Goal: Task Accomplishment & Management: Manage account settings

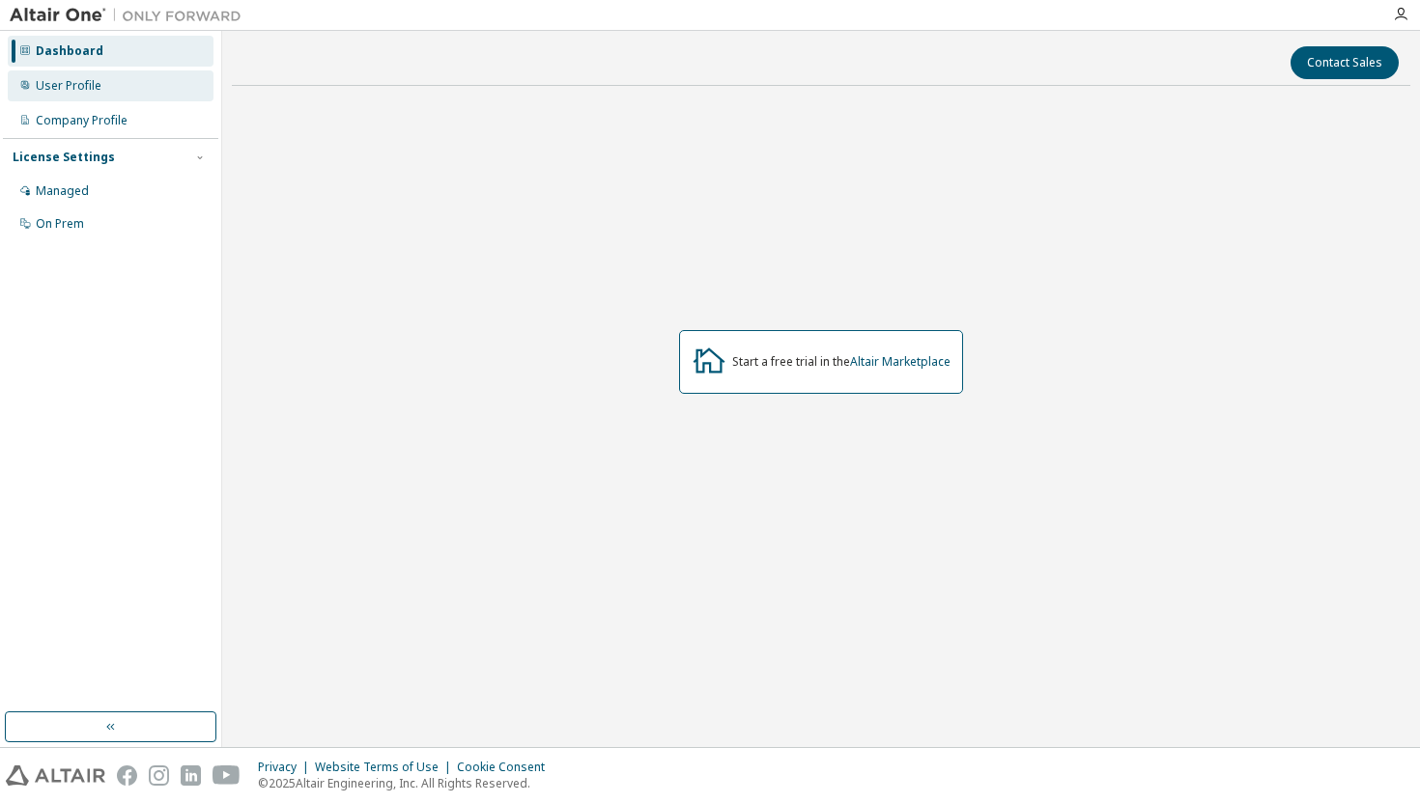
click at [98, 78] on div "User Profile" at bounding box center [69, 85] width 66 height 15
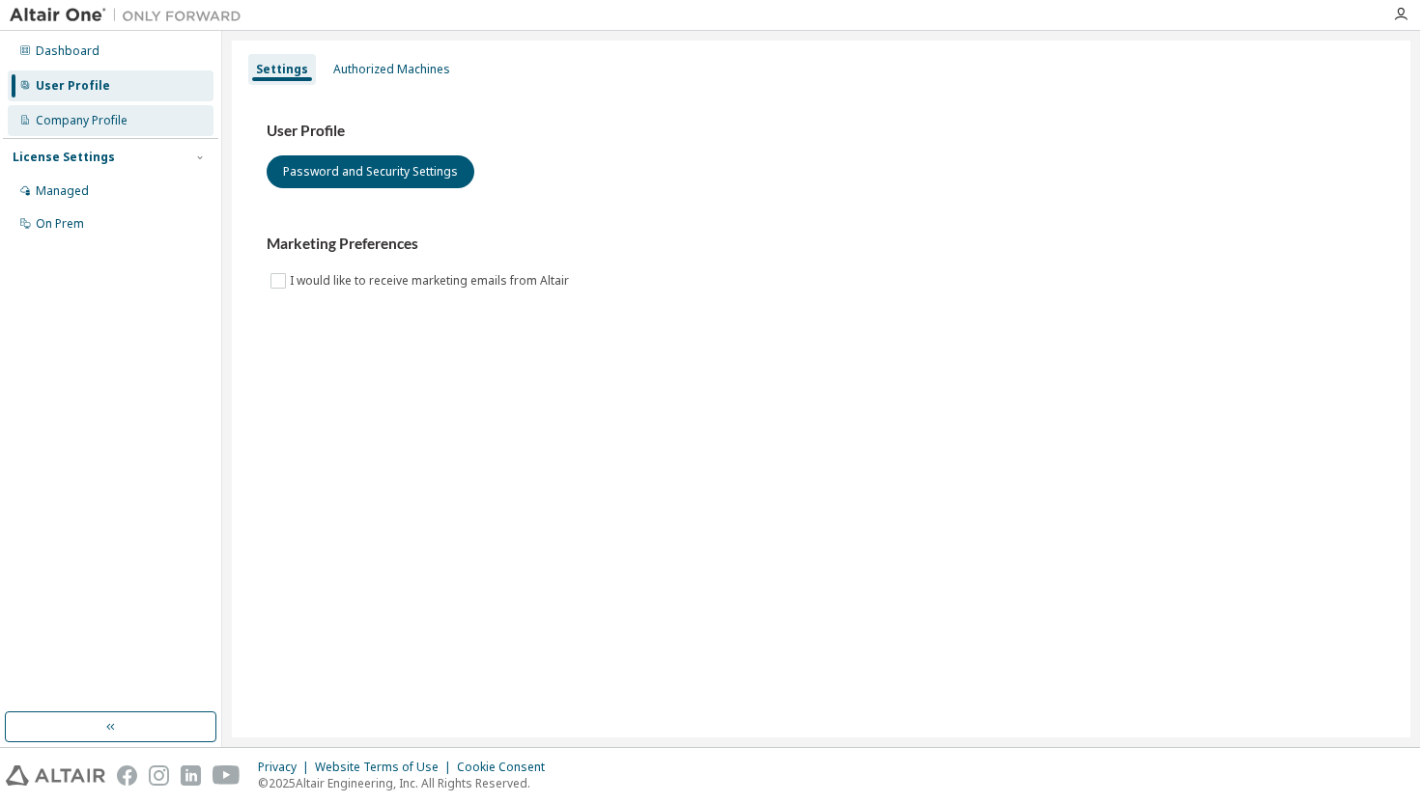
click at [161, 112] on div "Company Profile" at bounding box center [111, 120] width 206 height 31
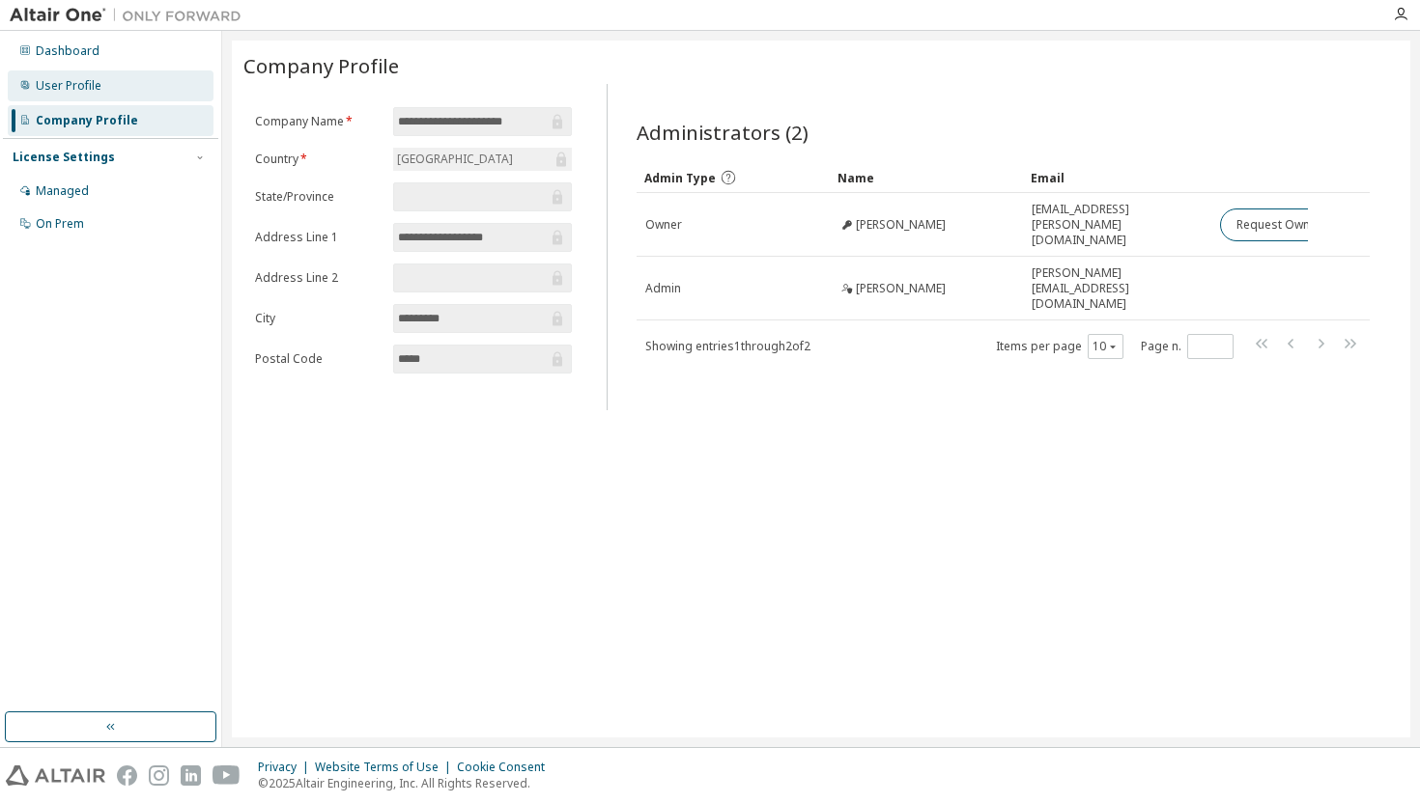
click at [132, 83] on div "User Profile" at bounding box center [111, 85] width 206 height 31
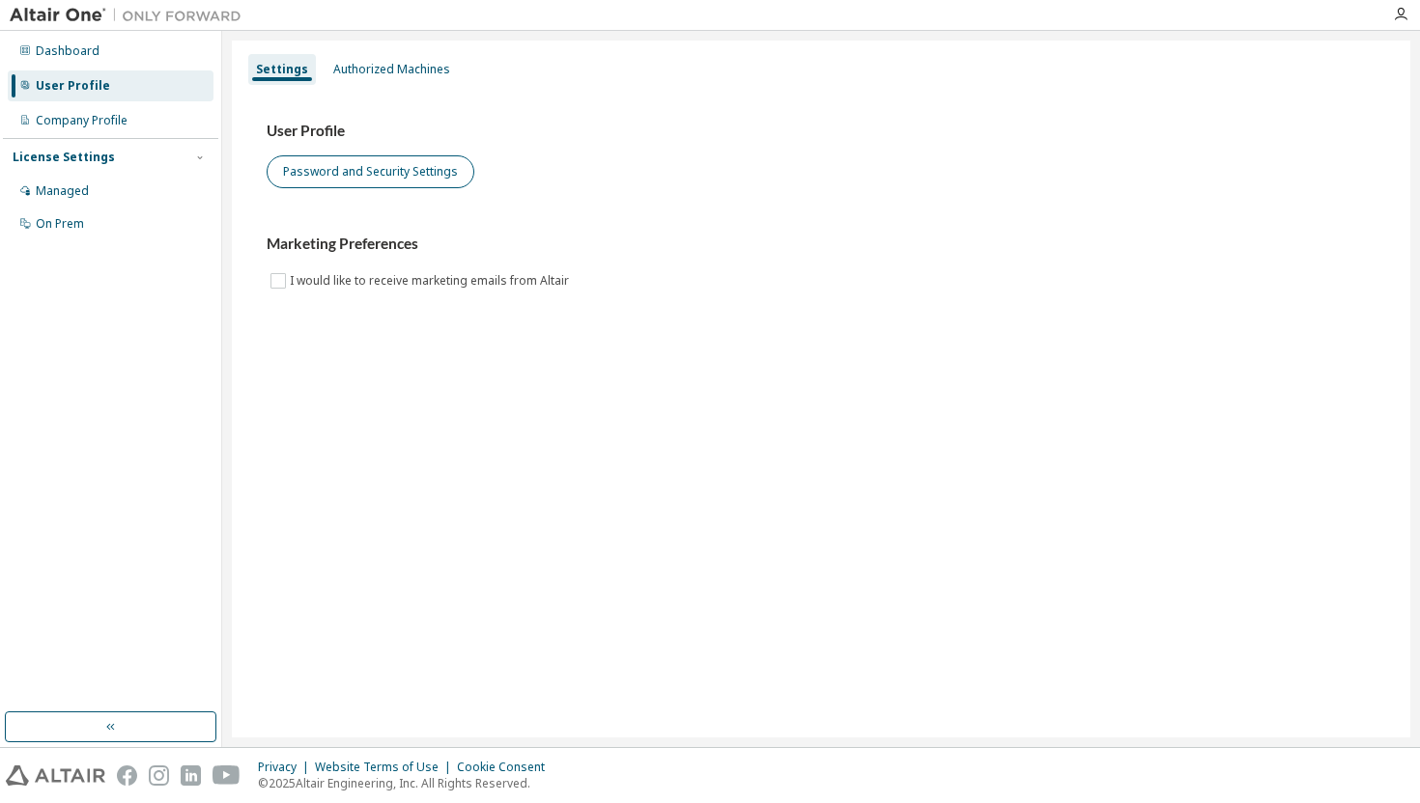
click at [391, 169] on button "Password and Security Settings" at bounding box center [371, 171] width 208 height 33
